Goal: Task Accomplishment & Management: Manage account settings

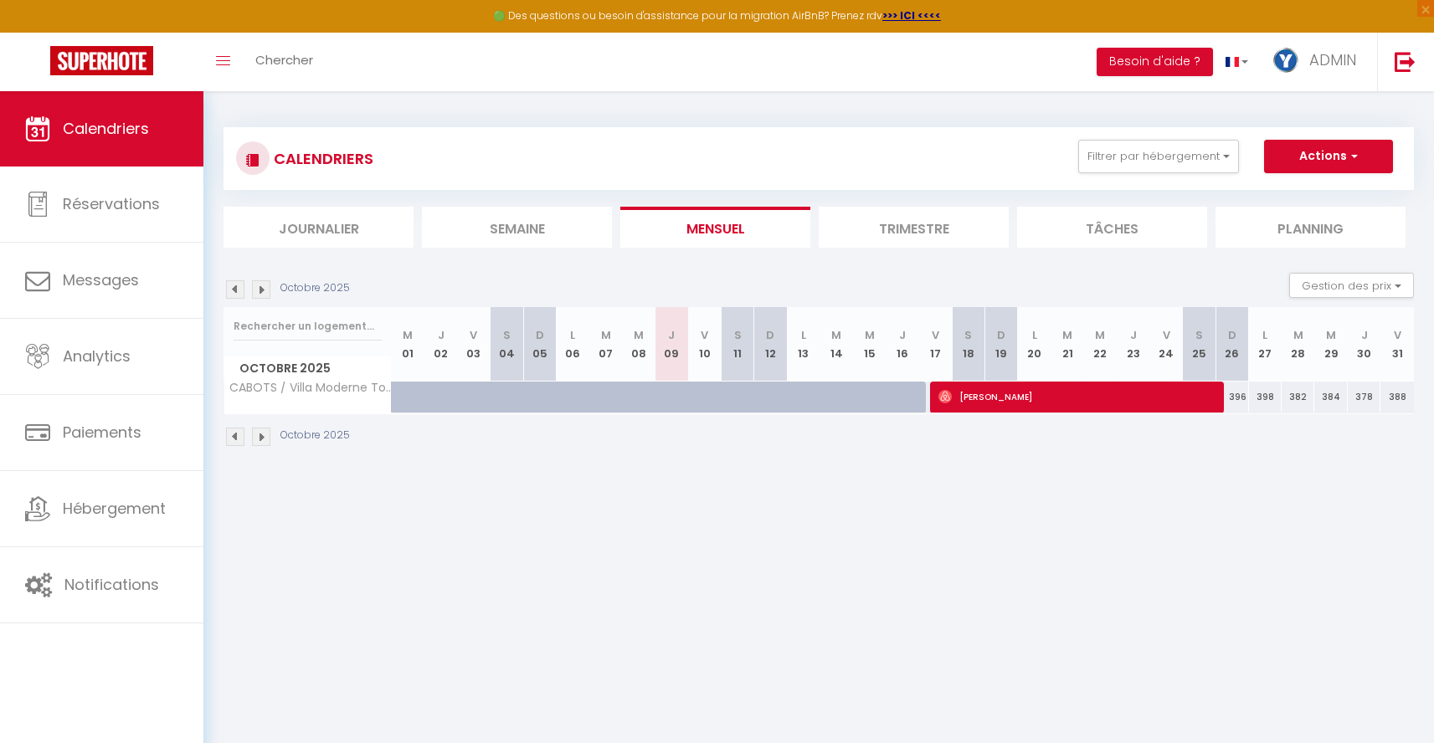
click at [738, 396] on div at bounding box center [749, 407] width 33 height 32
select select "1"
type input "[DATE]"
type input "Dim 12 Octobre 2025"
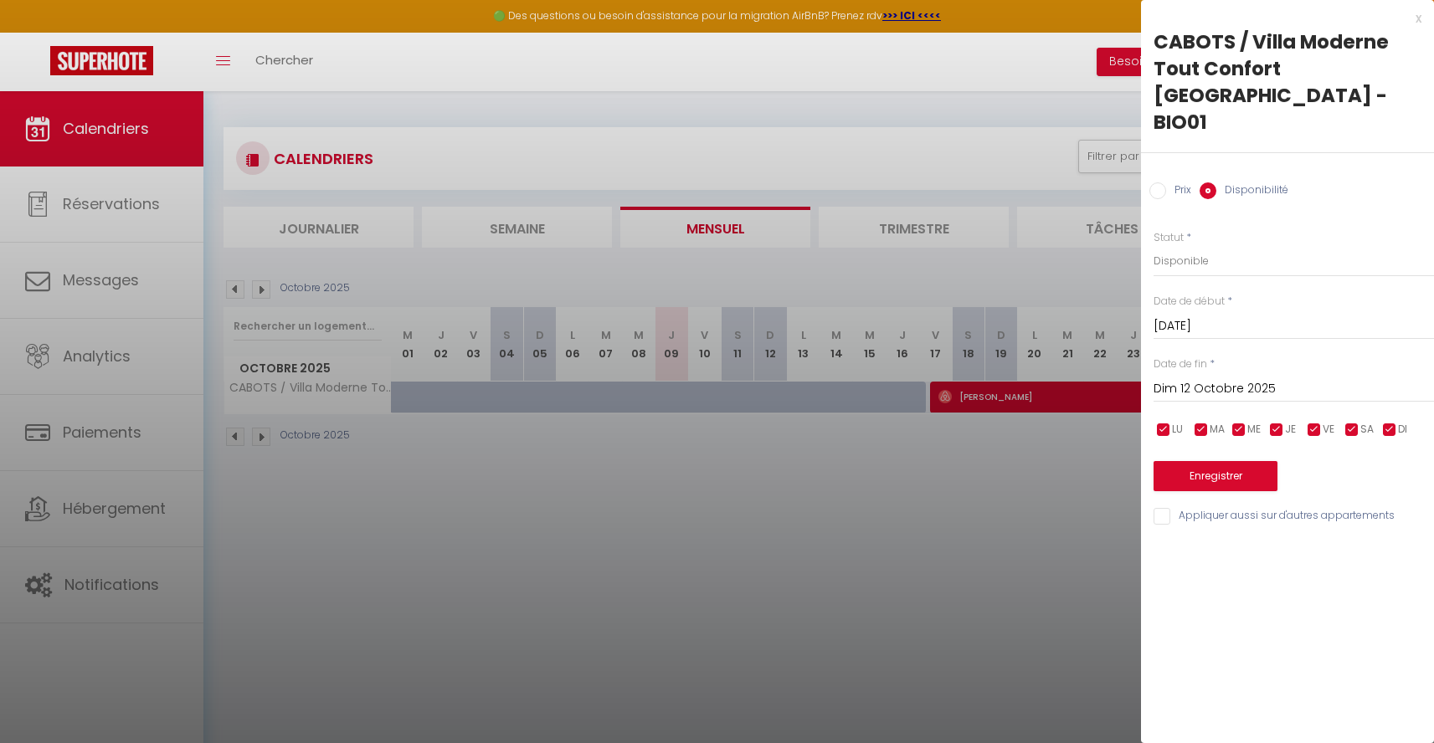
click at [1214, 378] on input "Dim 12 Octobre 2025" at bounding box center [1293, 389] width 280 height 22
click at [1271, 315] on input "[DATE]" at bounding box center [1293, 326] width 280 height 22
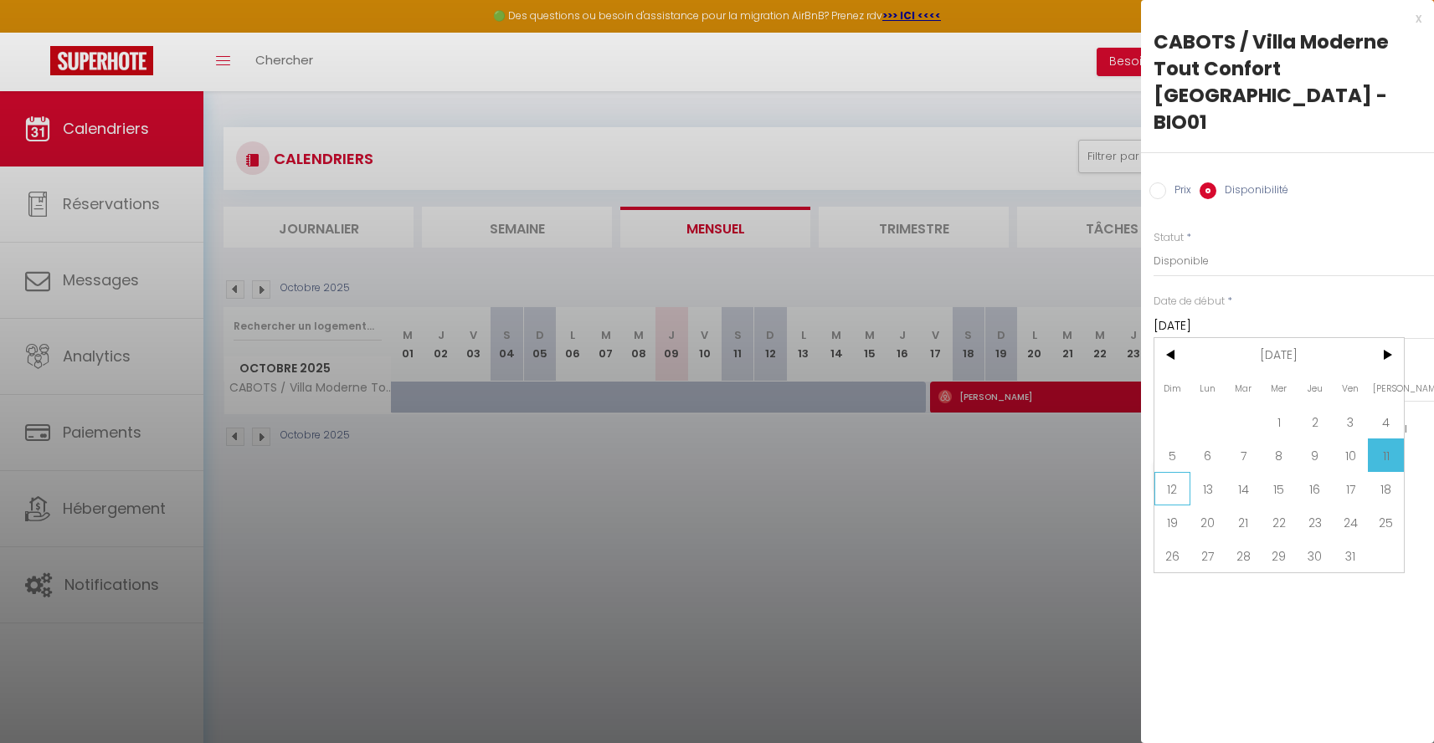
click at [1180, 472] on span "12" at bounding box center [1172, 488] width 36 height 33
type input "Dim 12 Octobre 2025"
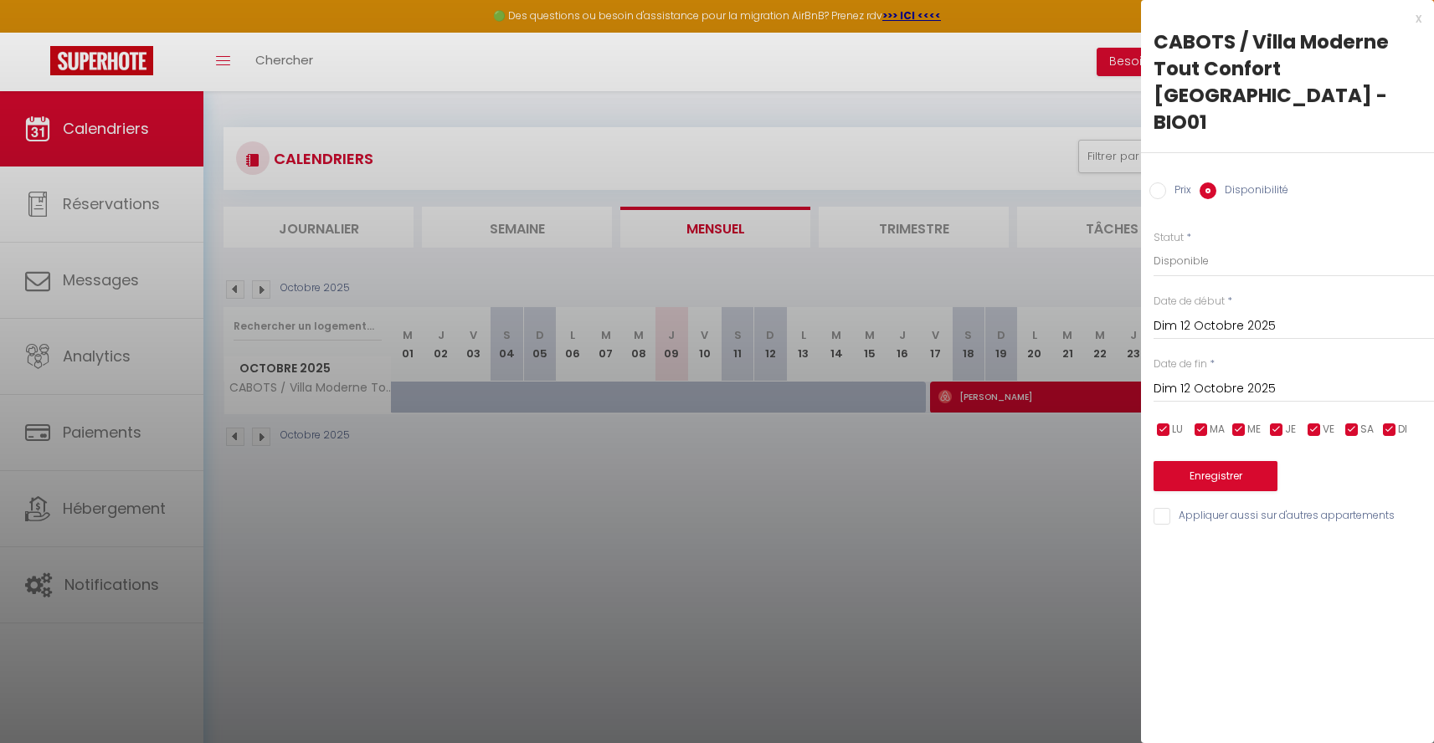
click at [1272, 378] on input "Dim 12 Octobre 2025" at bounding box center [1293, 389] width 280 height 22
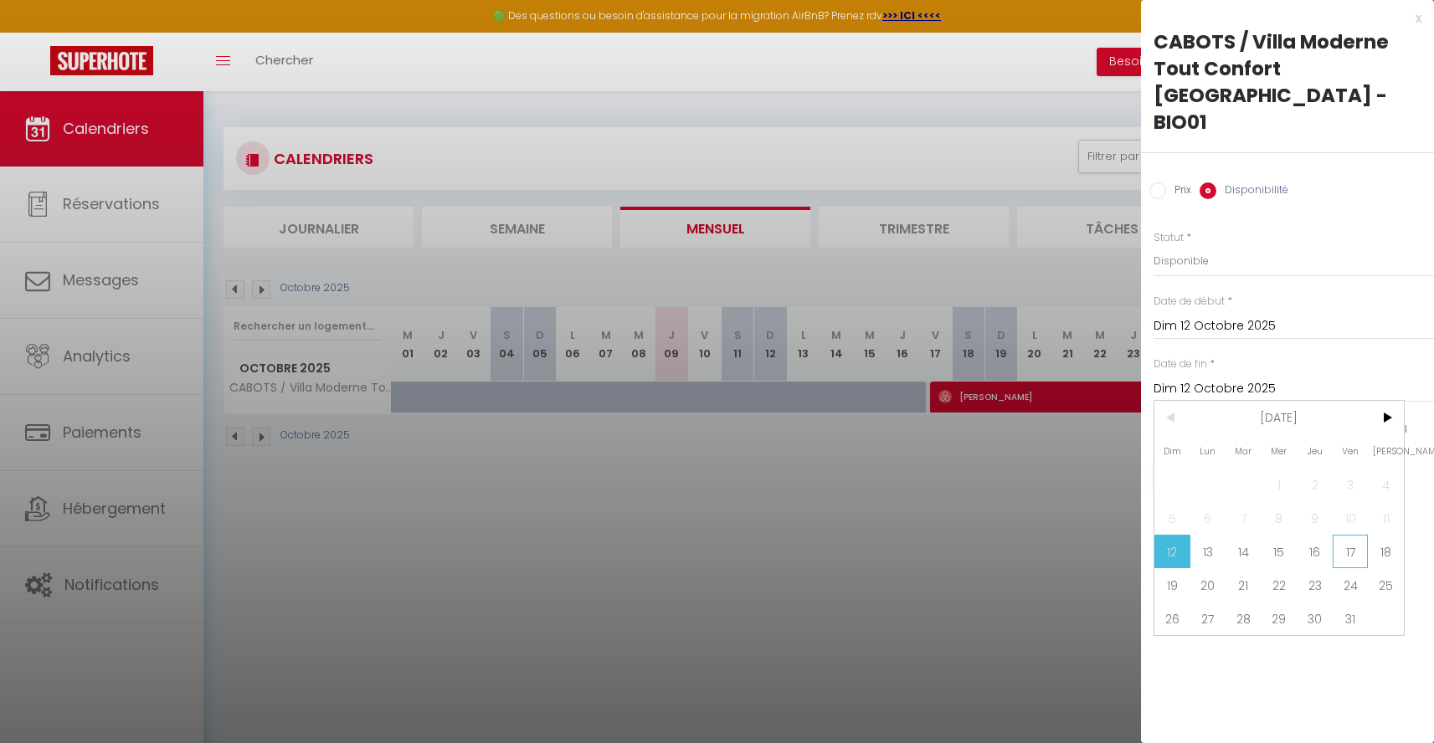
click at [1347, 535] on span "17" at bounding box center [1350, 551] width 36 height 33
type input "Ven 17 Octobre 2025"
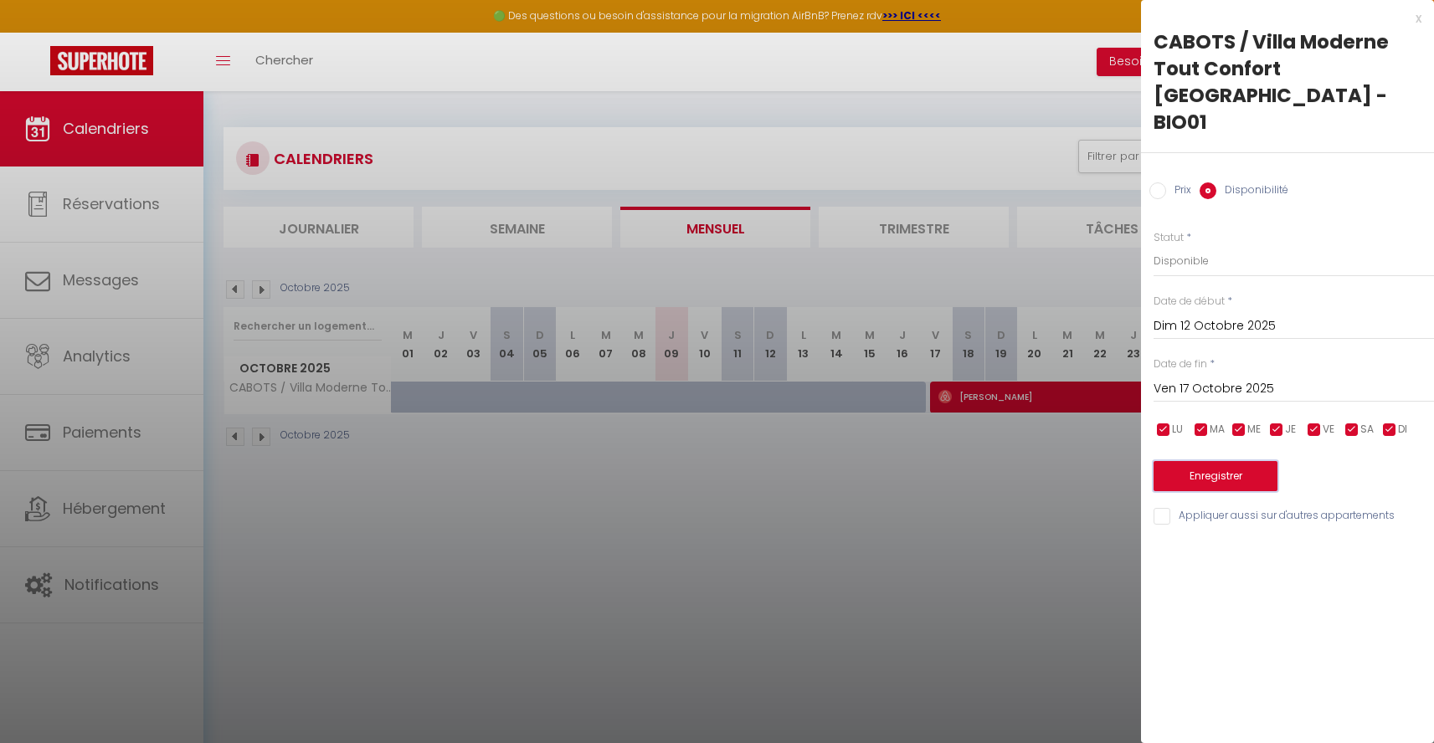
click at [1212, 461] on button "Enregistrer" at bounding box center [1215, 476] width 124 height 30
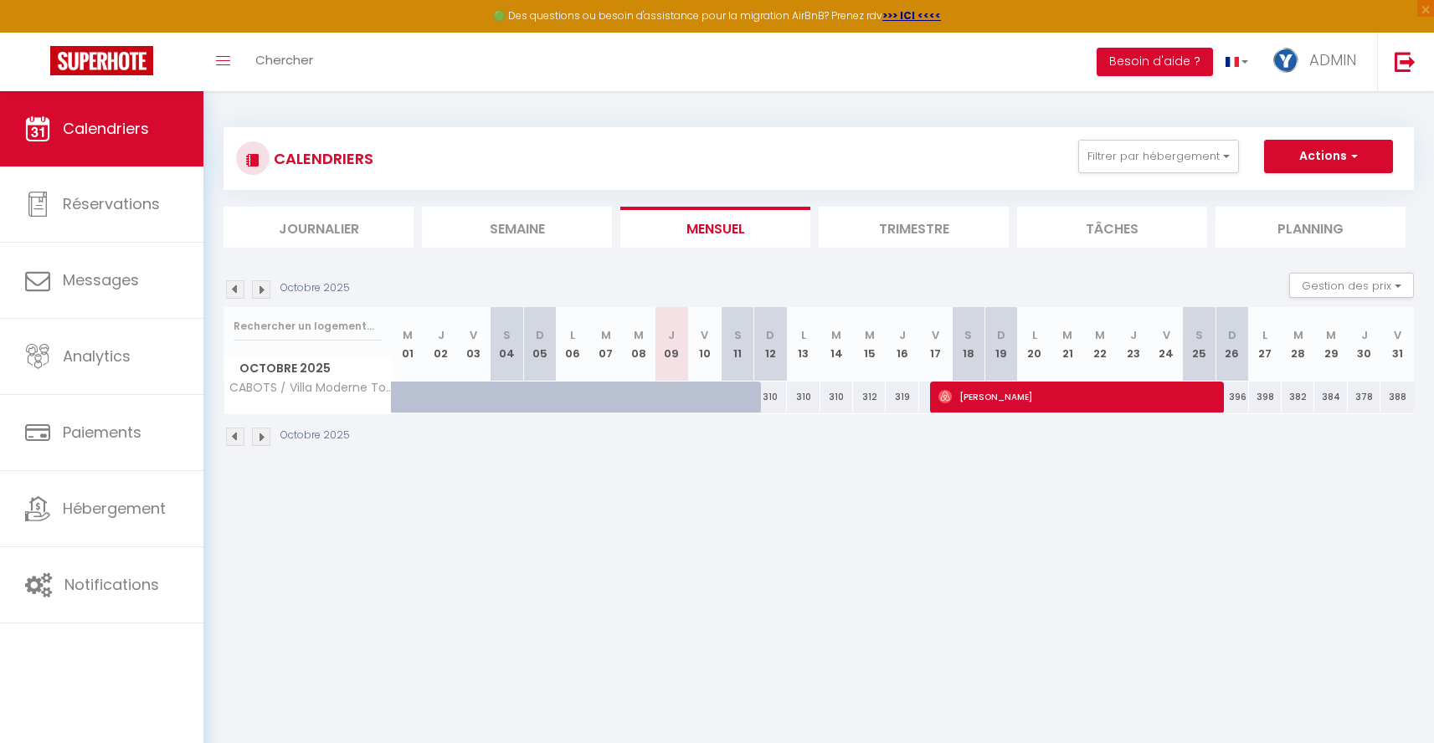
click at [262, 290] on img at bounding box center [261, 289] width 18 height 18
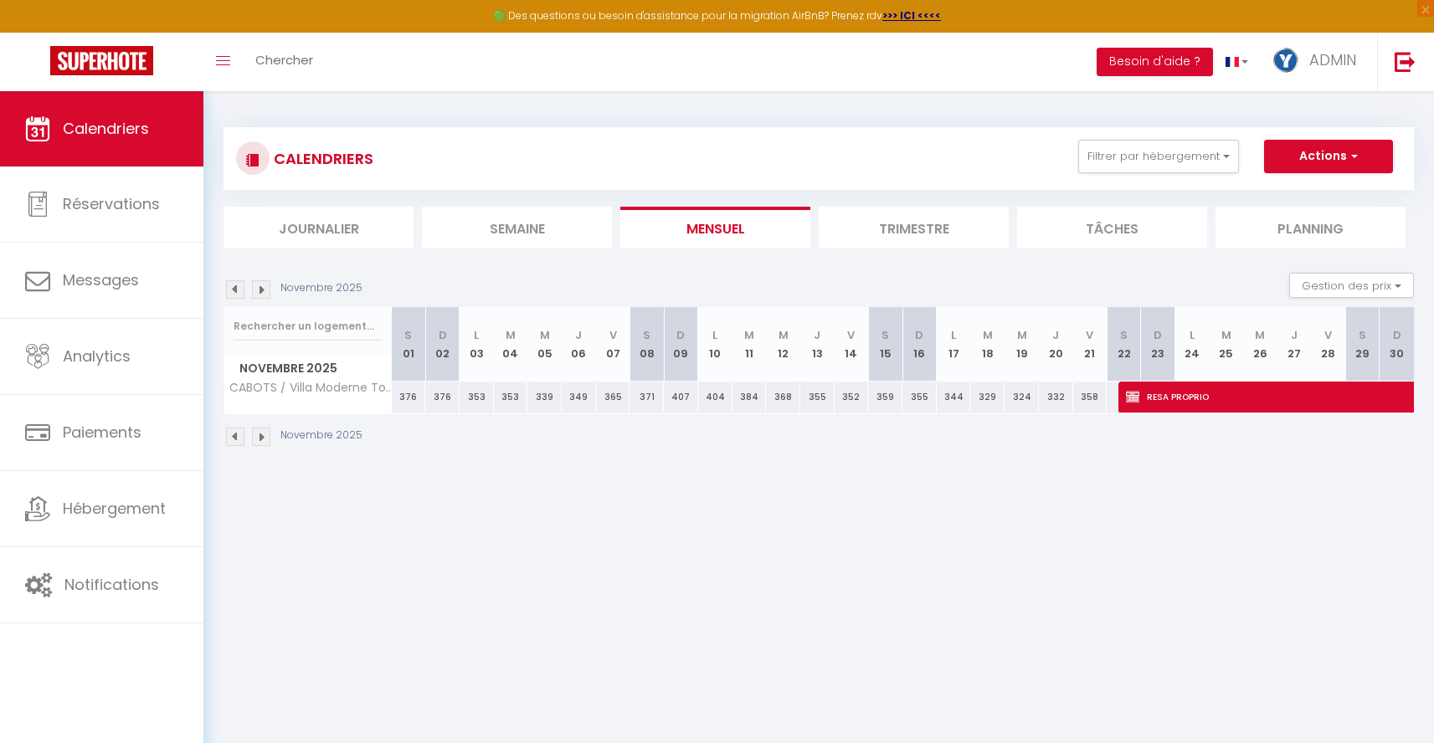
click at [257, 295] on img at bounding box center [261, 289] width 18 height 18
select select
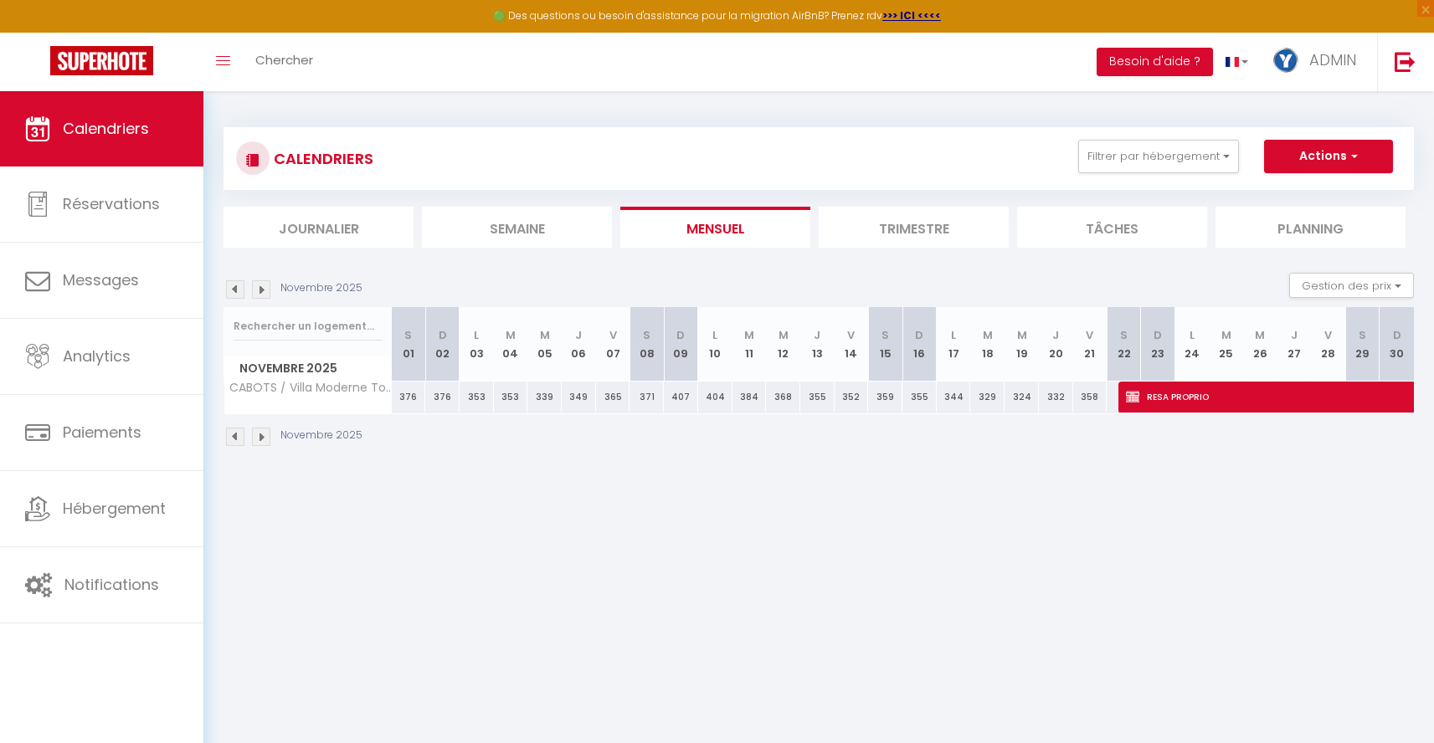
select select
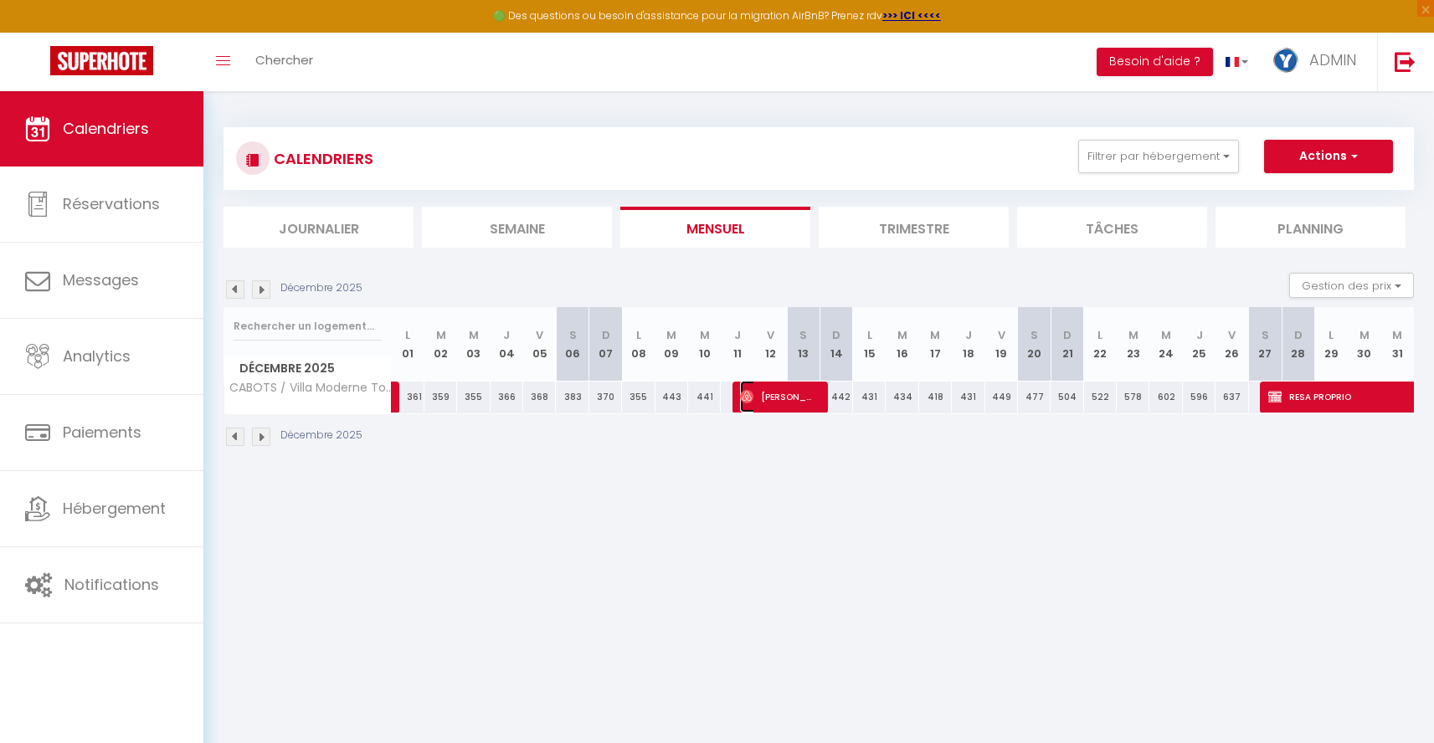
click at [797, 403] on span "[PERSON_NAME]" at bounding box center [778, 397] width 76 height 32
select select "OK"
select select "1"
select select "0"
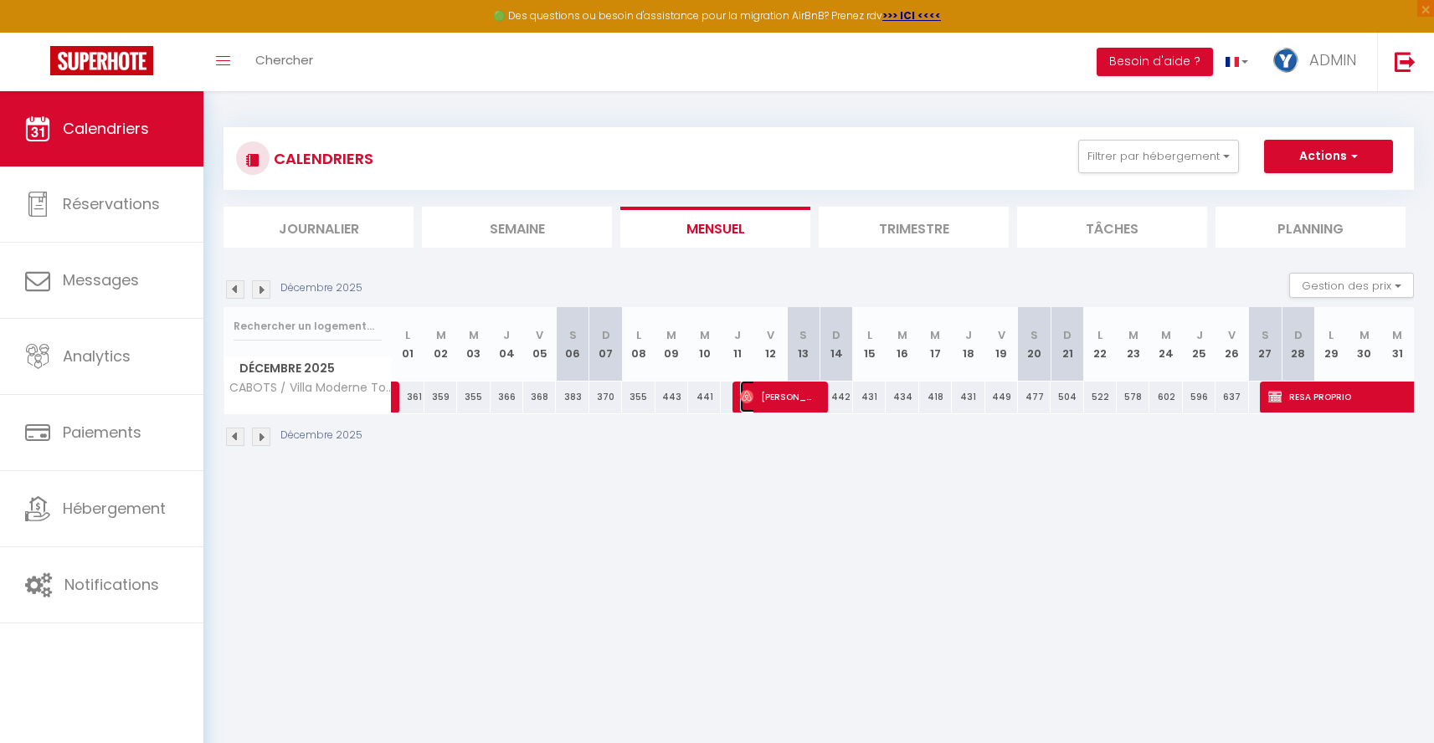
select select "1"
select select
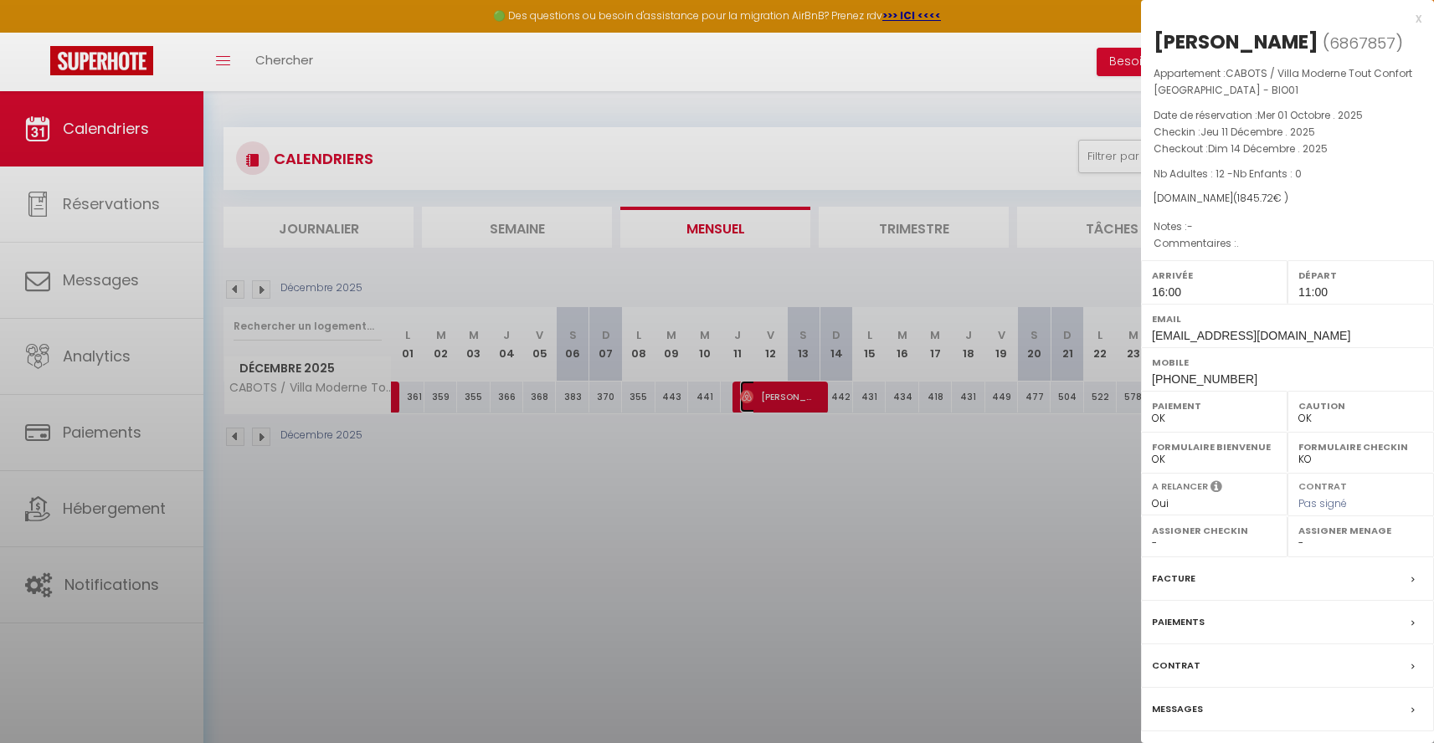
select select "48345"
select select "28564"
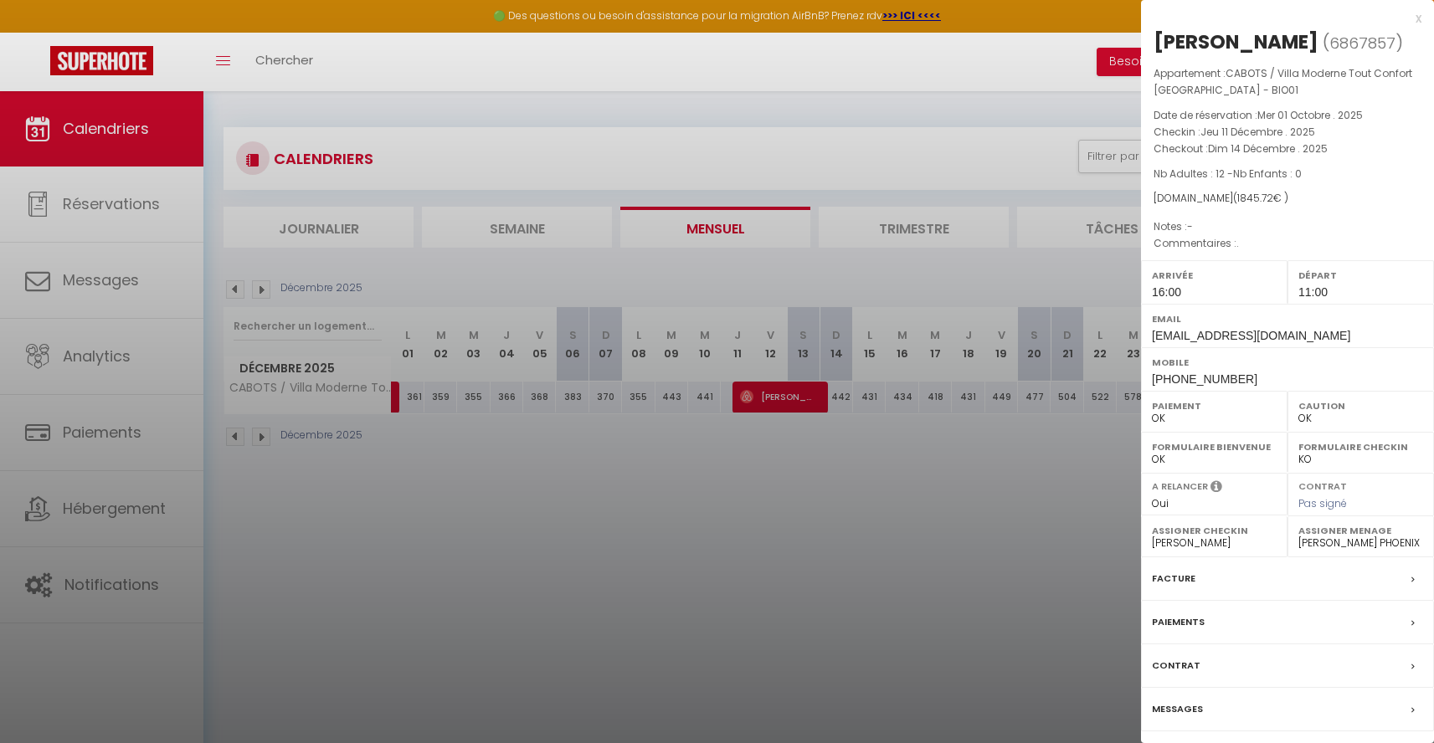
click at [783, 480] on div at bounding box center [717, 371] width 1434 height 743
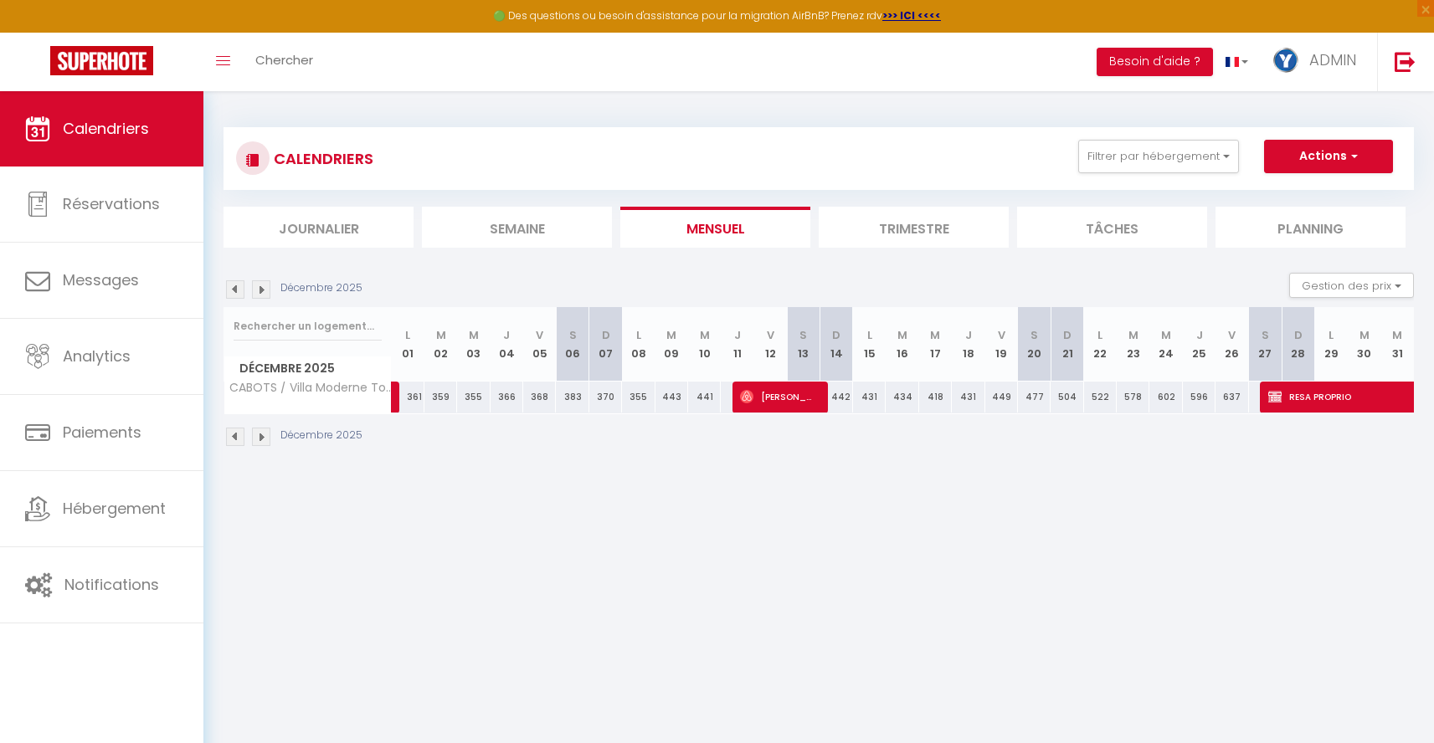
click at [264, 298] on img at bounding box center [261, 289] width 18 height 18
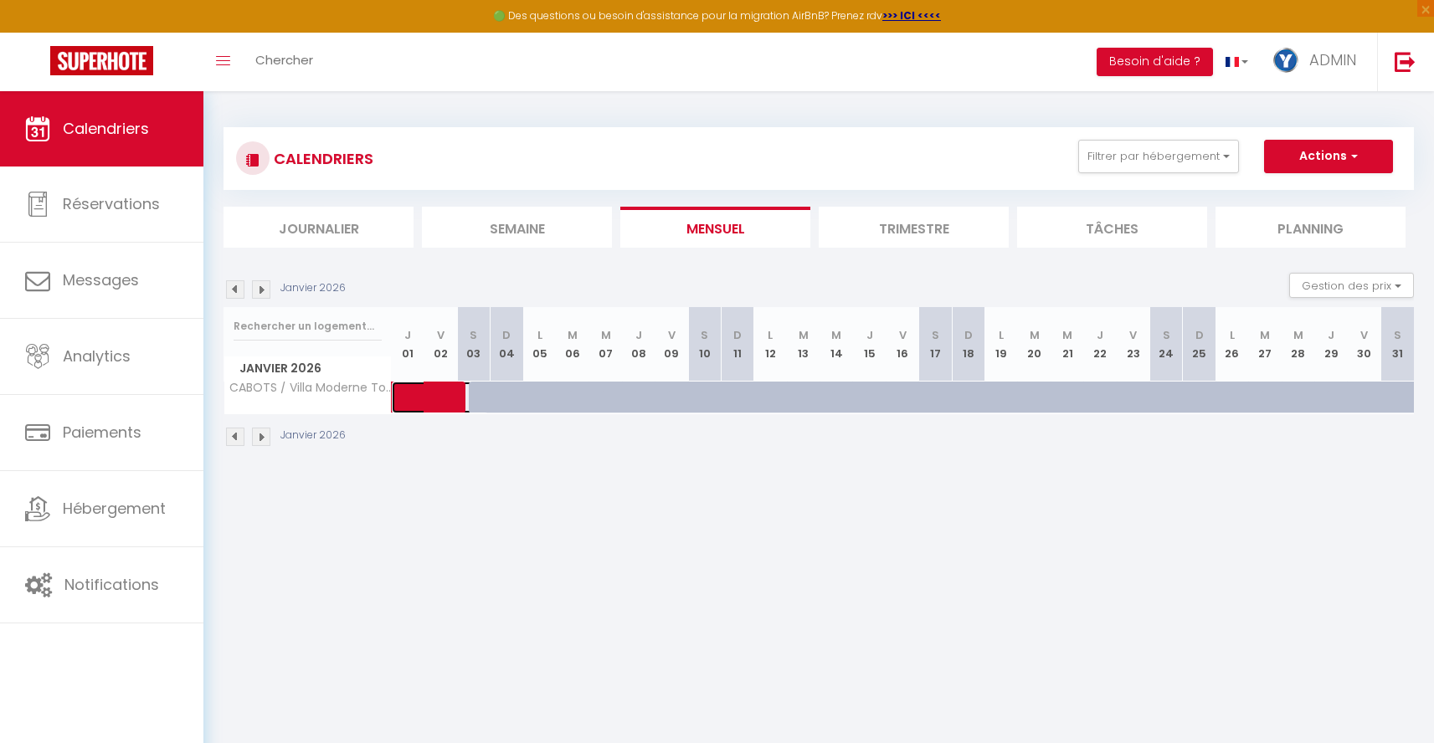
click at [432, 392] on span at bounding box center [449, 398] width 77 height 32
select select "KO"
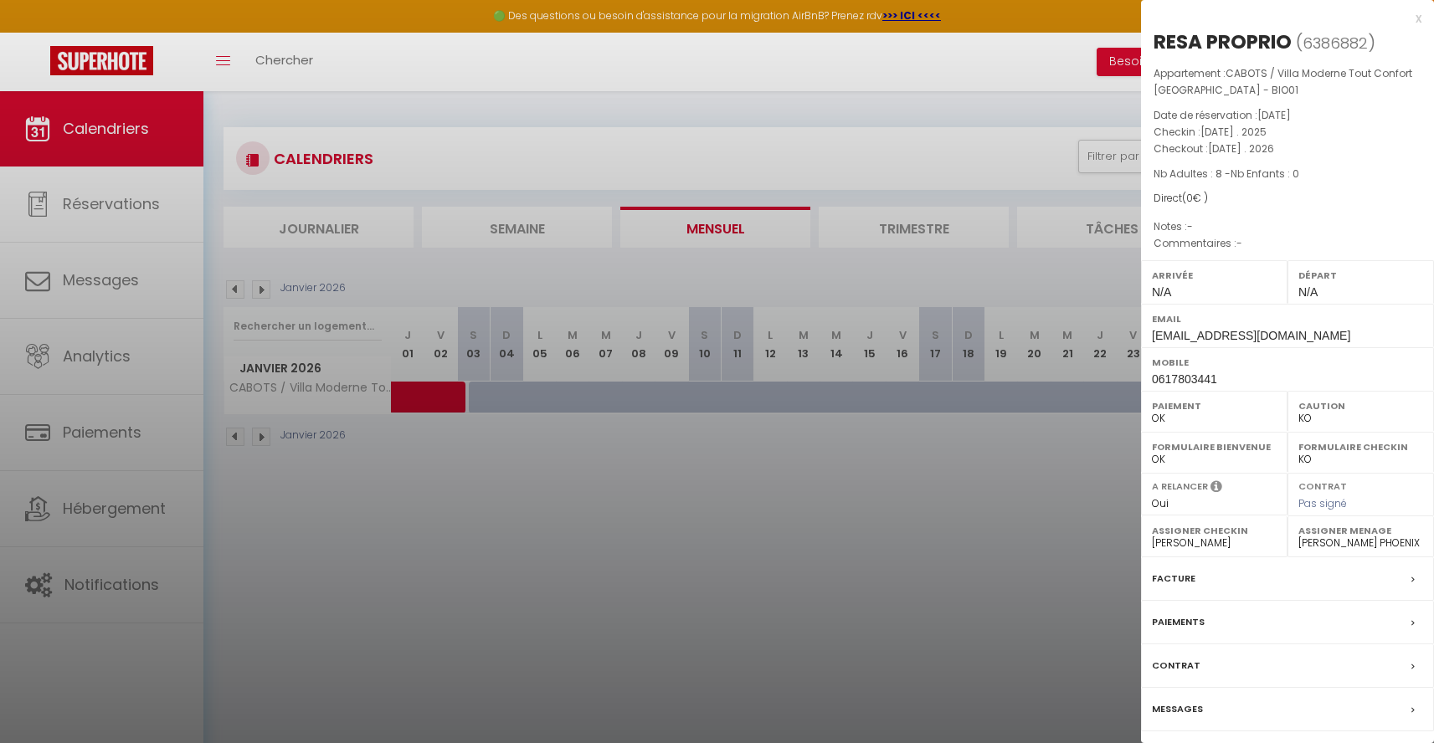
click at [428, 495] on div at bounding box center [717, 371] width 1434 height 743
